Goal: Task Accomplishment & Management: Use online tool/utility

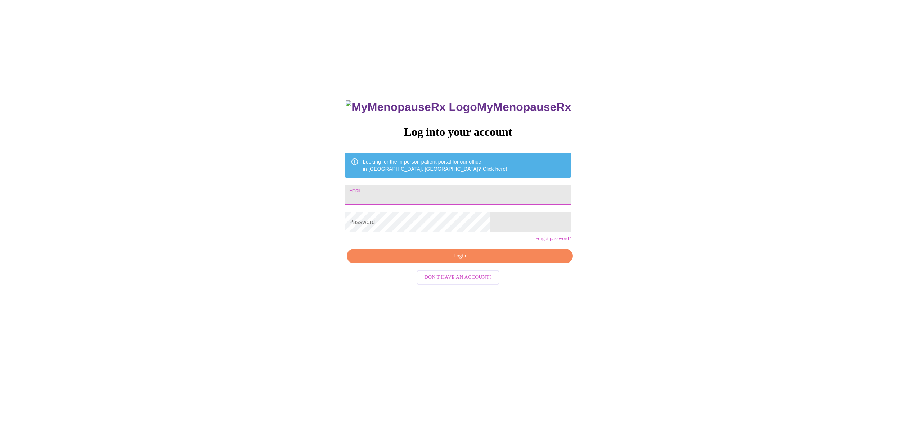
click at [429, 192] on input "Email" at bounding box center [458, 195] width 226 height 20
type input "[PERSON_NAME][EMAIL_ADDRESS][DOMAIN_NAME]"
click at [449, 261] on span "Login" at bounding box center [460, 256] width 210 height 9
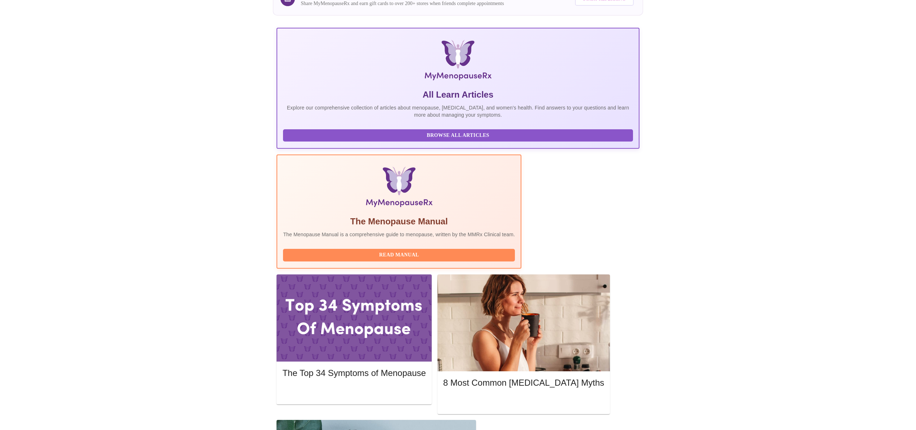
scroll to position [77, 0]
